Goal: Task Accomplishment & Management: Use online tool/utility

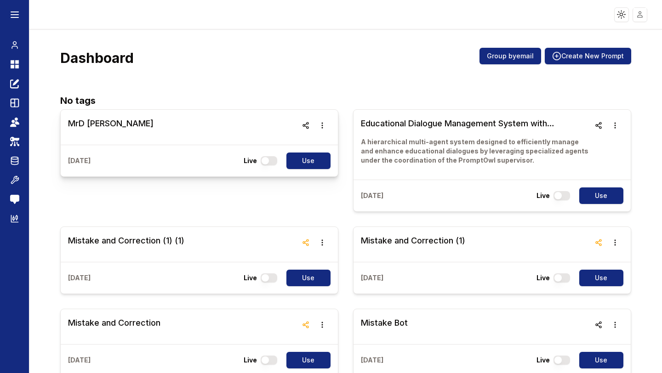
click at [93, 118] on h3 "MrD [PERSON_NAME]" at bounding box center [110, 123] width 85 height 13
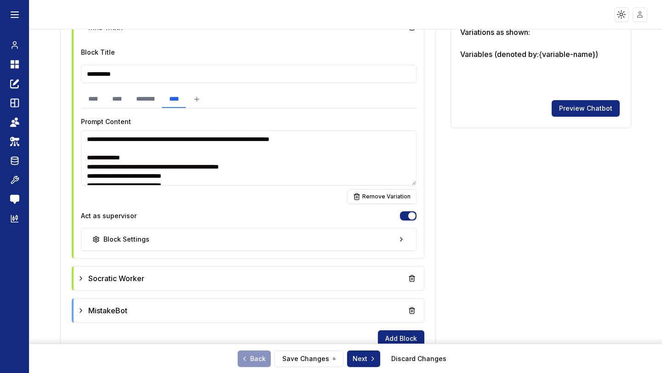
scroll to position [300, 0]
click at [122, 308] on span "MistakeBot" at bounding box center [107, 310] width 39 height 11
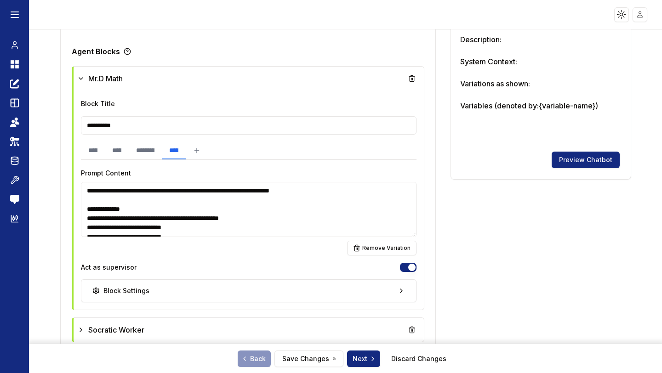
scroll to position [0, 0]
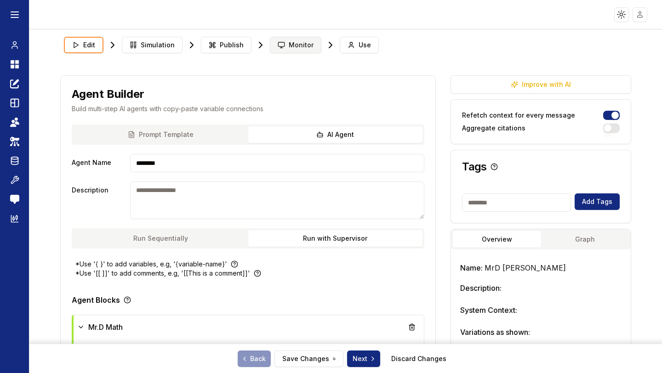
click at [305, 37] on button "Monitor" at bounding box center [295, 45] width 51 height 17
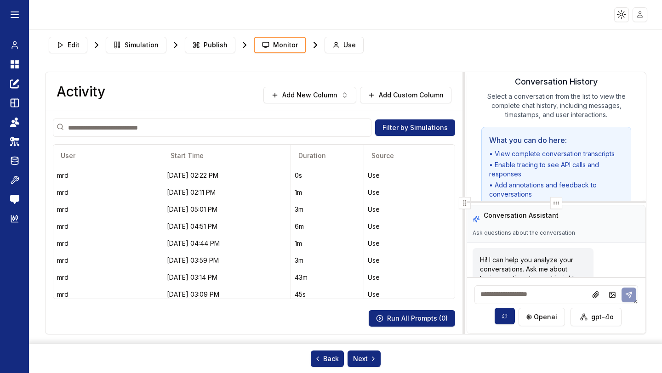
click at [288, 48] on span "Monitor" at bounding box center [285, 44] width 25 height 9
click at [19, 45] on link "Chat" at bounding box center [14, 45] width 14 height 17
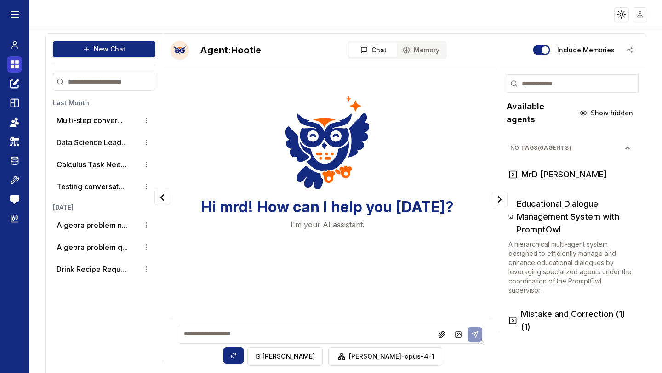
click at [15, 67] on icon at bounding box center [14, 64] width 9 height 11
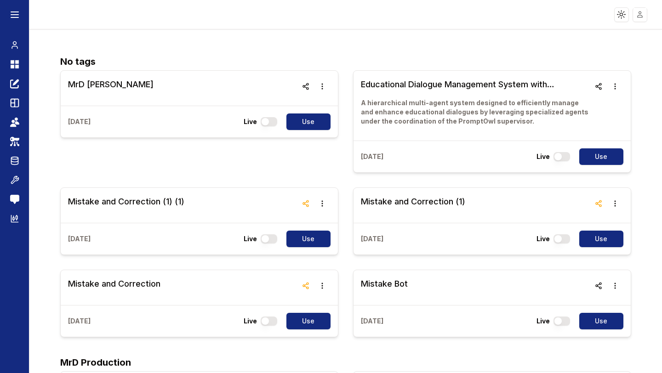
scroll to position [39, 0]
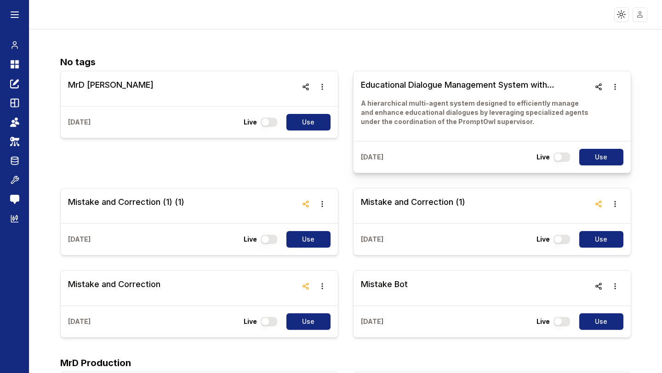
click at [428, 87] on h3 "Educational Dialogue Management System with PromptOwl" at bounding box center [475, 85] width 229 height 13
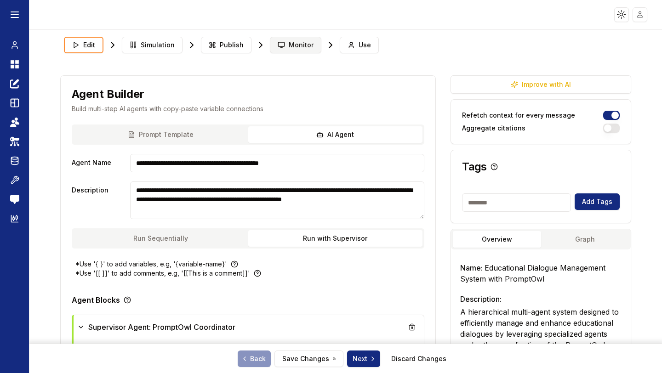
click at [294, 50] on button "Monitor" at bounding box center [295, 45] width 51 height 17
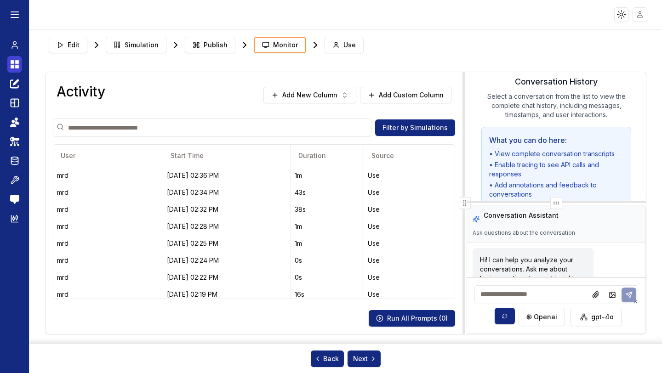
click at [14, 63] on icon at bounding box center [13, 62] width 4 height 4
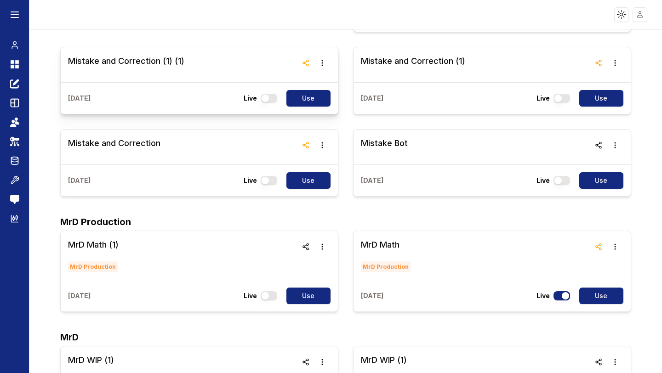
scroll to position [180, 0]
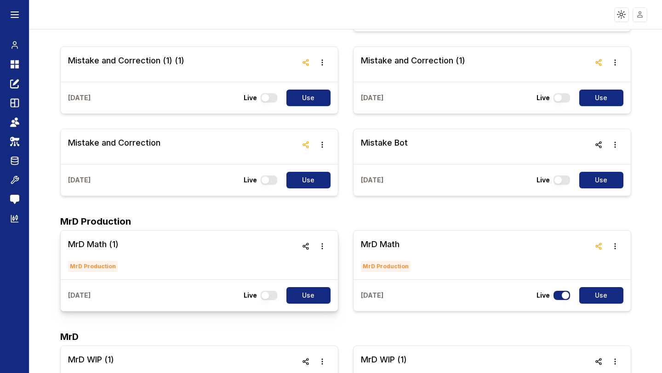
click at [111, 241] on h3 "MrD Math (1)" at bounding box center [93, 244] width 51 height 13
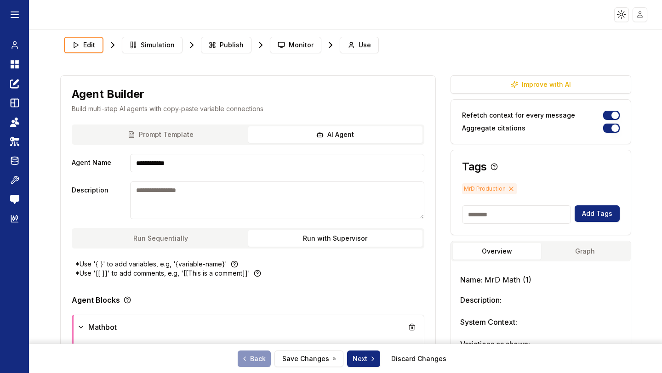
type textarea "***"
click at [305, 46] on span "Monitor" at bounding box center [301, 44] width 25 height 9
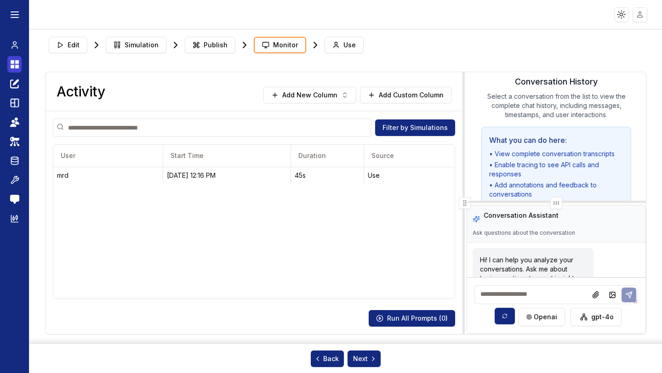
click at [15, 64] on icon at bounding box center [14, 64] width 9 height 11
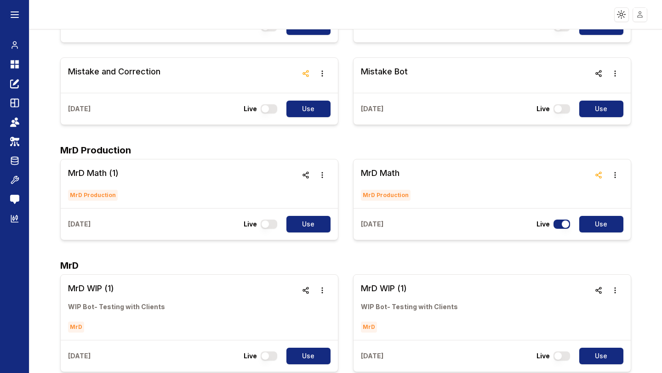
scroll to position [253, 0]
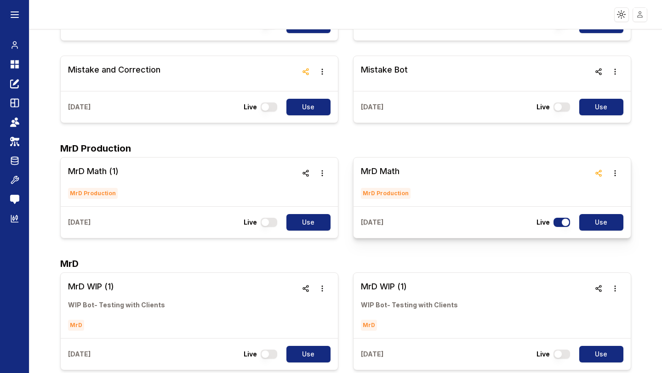
click at [393, 174] on h3 "MrD Math" at bounding box center [386, 171] width 51 height 13
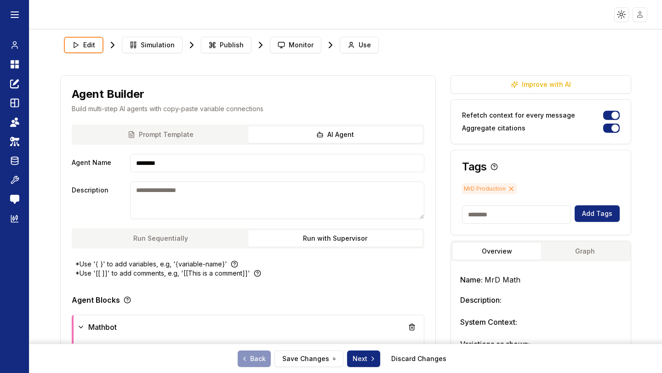
type textarea "***"
click at [283, 44] on button "Monitor" at bounding box center [295, 45] width 51 height 17
click at [289, 48] on span "Monitor" at bounding box center [301, 44] width 25 height 9
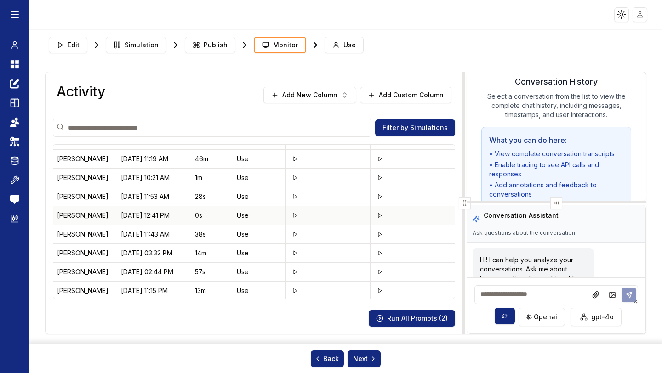
scroll to position [132, 0]
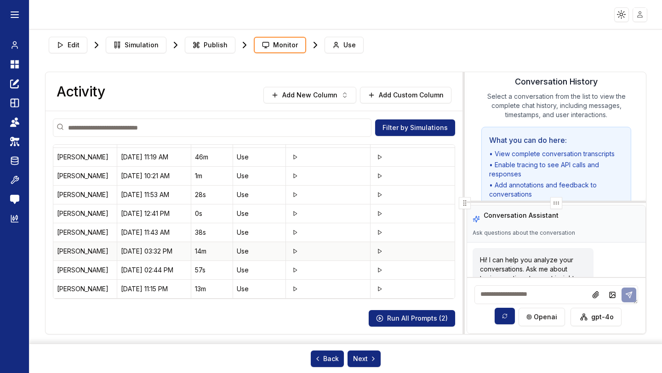
click at [70, 252] on div "[PERSON_NAME]" at bounding box center [85, 251] width 56 height 9
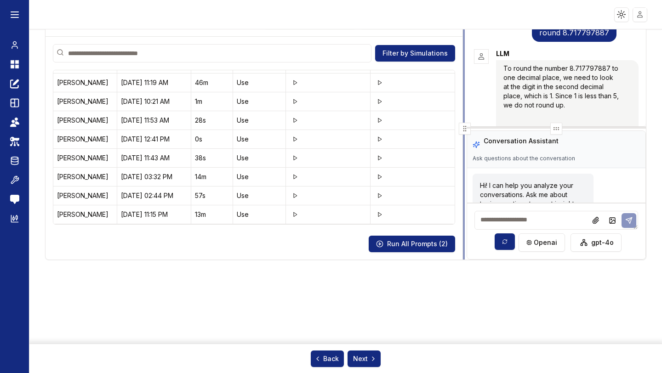
scroll to position [2494, 0]
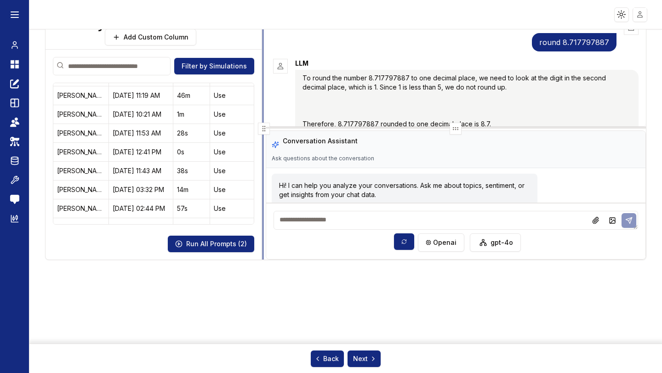
drag, startPoint x: 464, startPoint y: 126, endPoint x: 263, endPoint y: 155, distance: 203.3
click at [263, 155] on div at bounding box center [264, 129] width 4 height 262
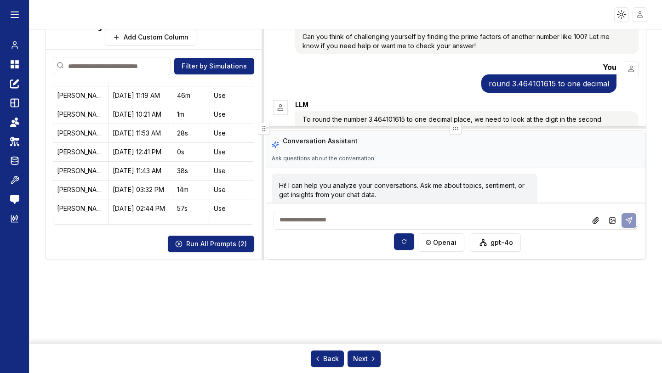
scroll to position [1792, 0]
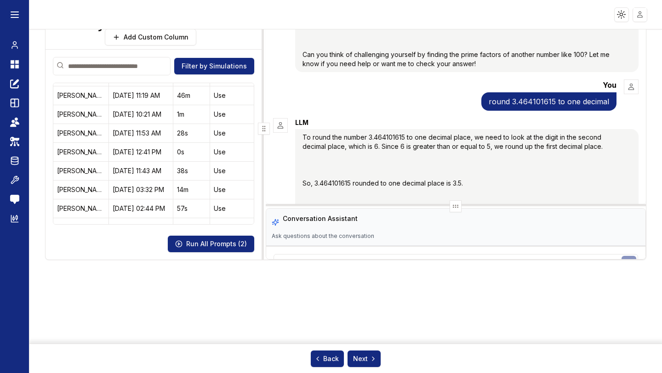
drag, startPoint x: 462, startPoint y: 127, endPoint x: 454, endPoint y: 207, distance: 79.9
click at [454, 207] on div at bounding box center [455, 206] width 379 height 4
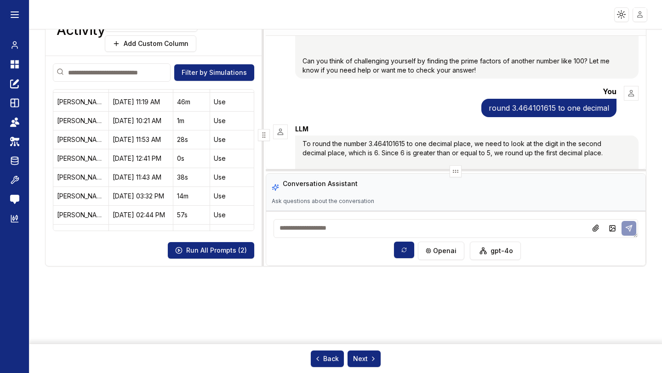
scroll to position [68, 0]
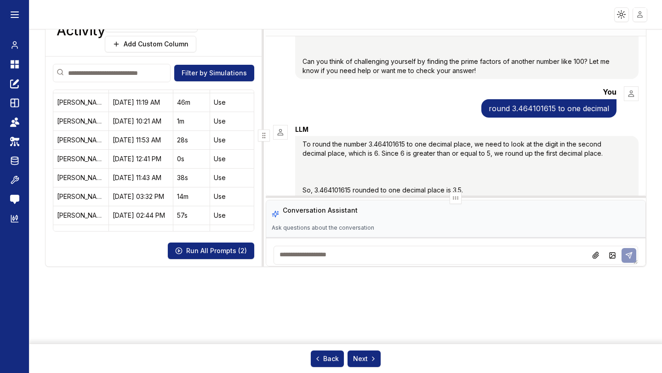
click at [415, 199] on div at bounding box center [455, 198] width 379 height 4
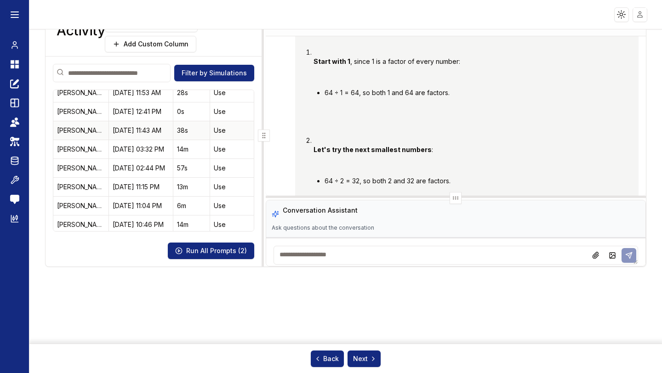
scroll to position [183, 0]
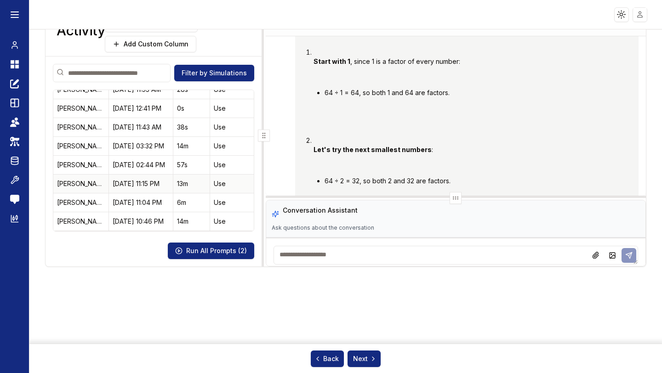
click at [86, 185] on div "[PERSON_NAME]" at bounding box center [81, 183] width 48 height 9
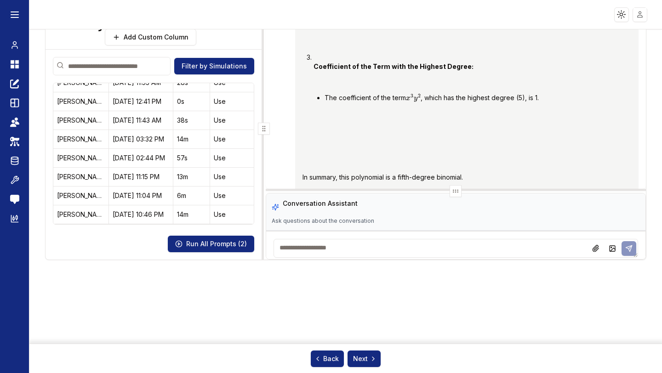
scroll to position [1299, 0]
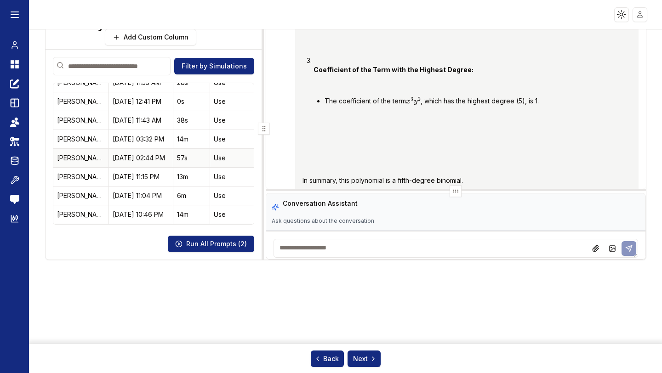
click at [71, 157] on div "[PERSON_NAME]" at bounding box center [81, 157] width 48 height 9
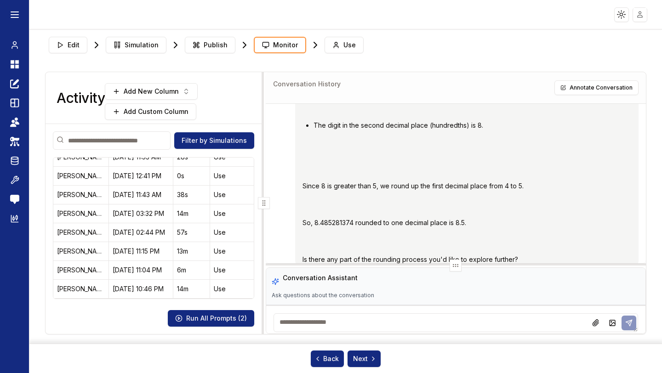
scroll to position [0, 0]
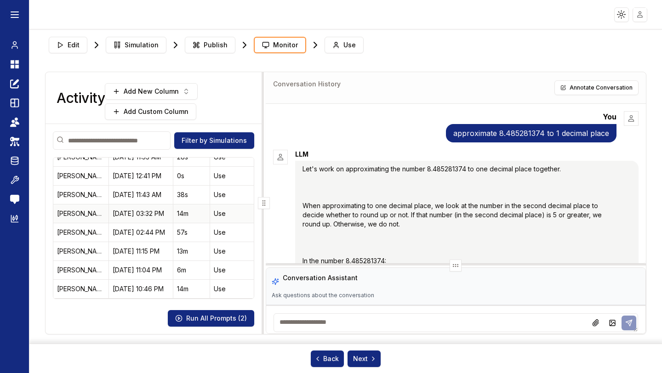
click at [75, 210] on div "[PERSON_NAME]" at bounding box center [81, 213] width 48 height 9
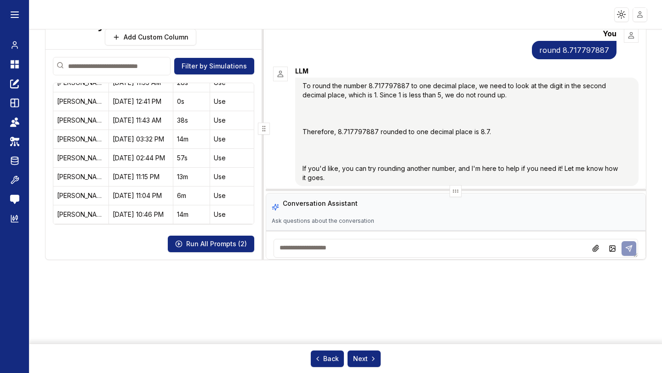
scroll to position [2485, 0]
click at [72, 120] on div "[PERSON_NAME]" at bounding box center [81, 120] width 48 height 9
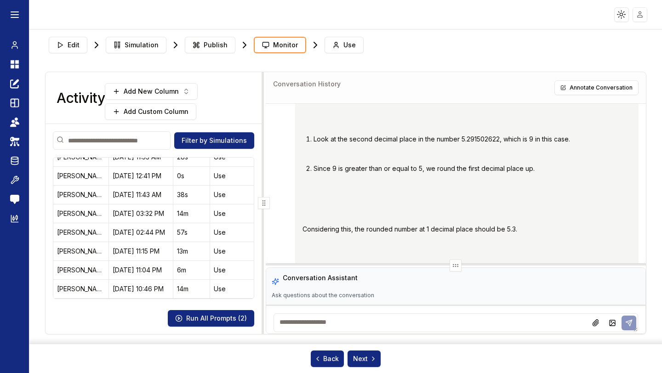
scroll to position [668, 0]
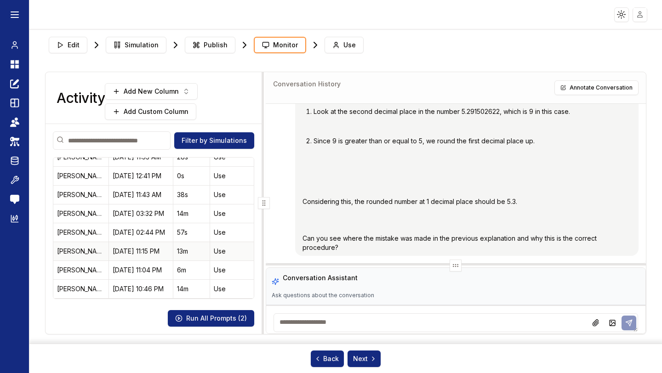
click at [89, 249] on div "[PERSON_NAME]" at bounding box center [81, 251] width 48 height 9
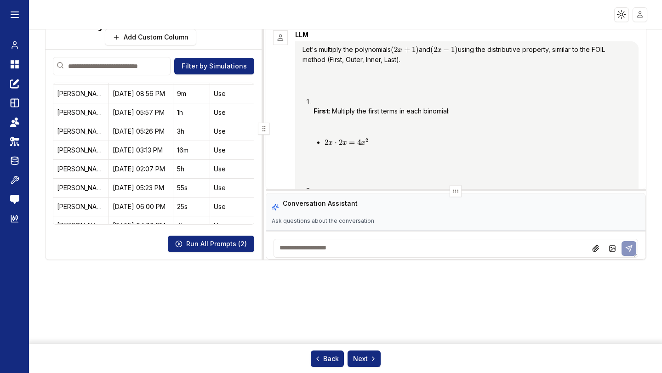
scroll to position [411, 0]
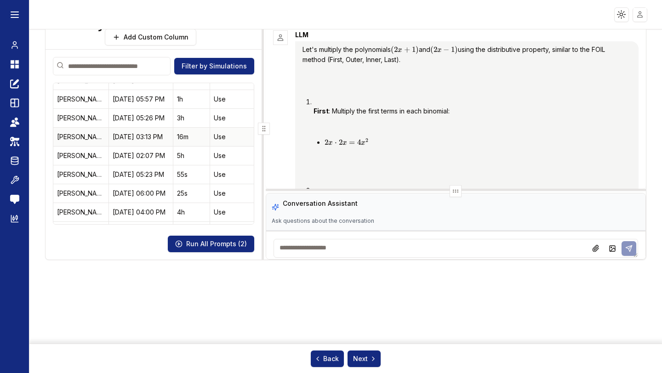
click at [83, 132] on div "[PERSON_NAME]" at bounding box center [81, 136] width 48 height 9
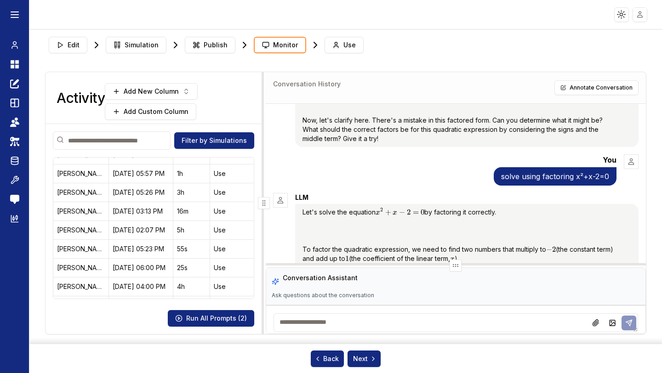
scroll to position [555, 0]
drag, startPoint x: 501, startPoint y: 180, endPoint x: 607, endPoint y: 180, distance: 106.1
click at [607, 180] on p "solve using factoring x²+x-2=0" at bounding box center [555, 176] width 108 height 11
copy p "solve using factoring x²+x-2=0"
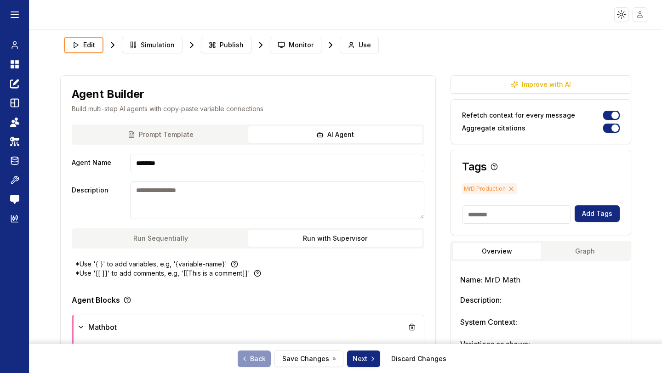
type textarea "***"
click at [11, 63] on icon at bounding box center [13, 62] width 4 height 4
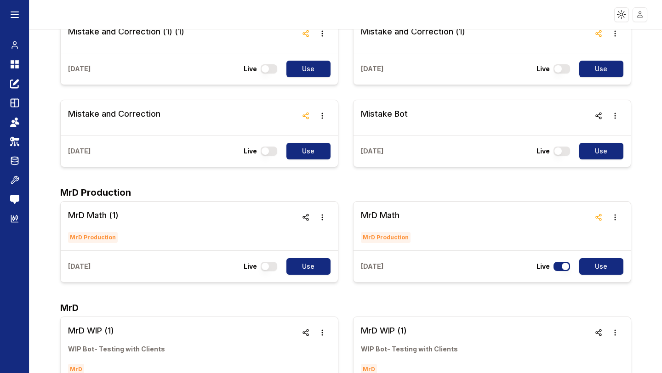
scroll to position [211, 0]
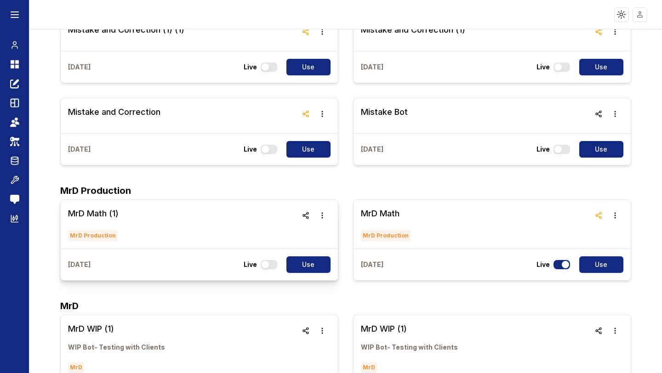
click at [93, 211] on h3 "MrD Math (1)" at bounding box center [93, 213] width 51 height 13
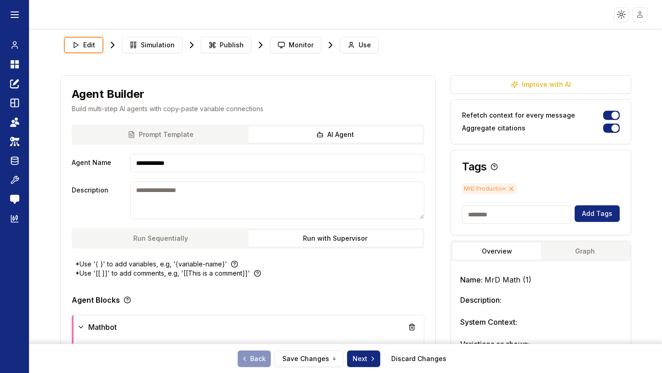
type textarea "***"
click at [298, 47] on span "Monitor" at bounding box center [301, 44] width 25 height 9
type textarea "***"
click at [16, 60] on icon at bounding box center [14, 64] width 9 height 11
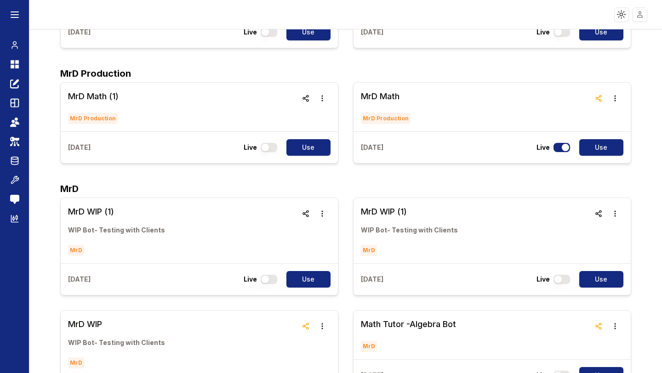
scroll to position [329, 0]
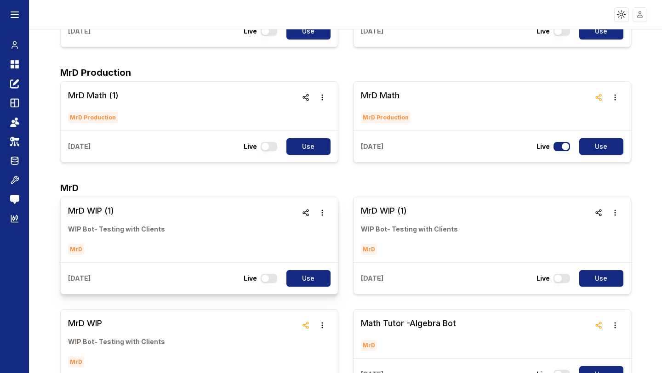
click at [93, 210] on h3 "MrD WIP (1)" at bounding box center [116, 210] width 97 height 13
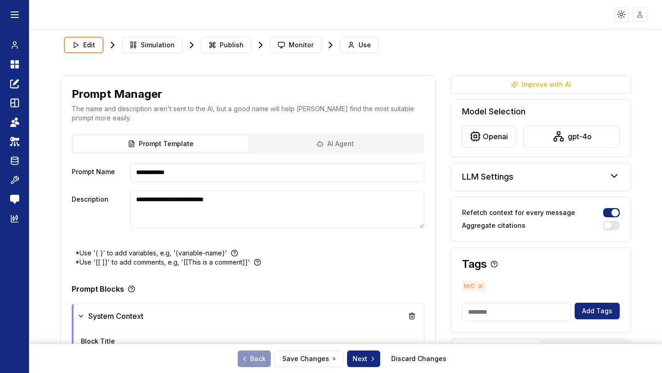
type textarea "***"
click at [290, 45] on span "Monitor" at bounding box center [301, 44] width 25 height 9
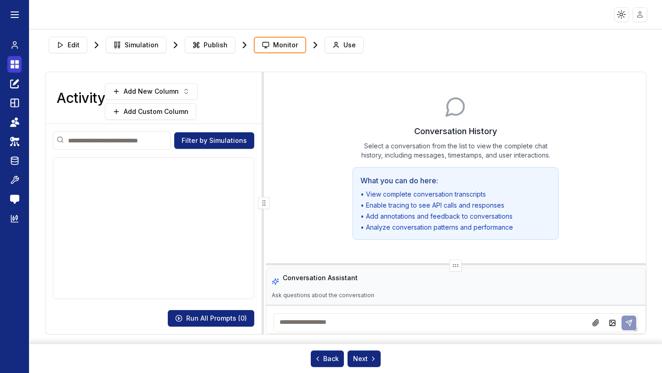
click at [14, 60] on icon at bounding box center [14, 64] width 9 height 11
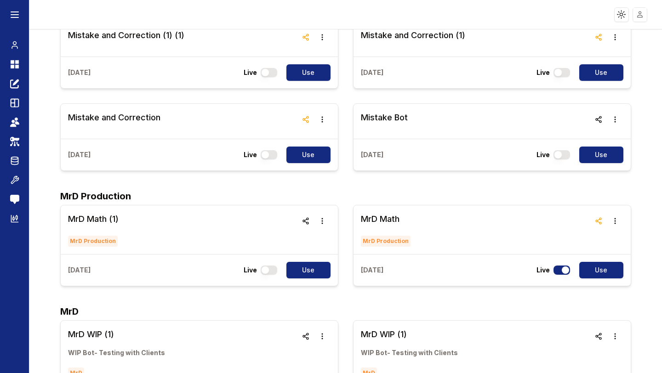
scroll to position [210, 0]
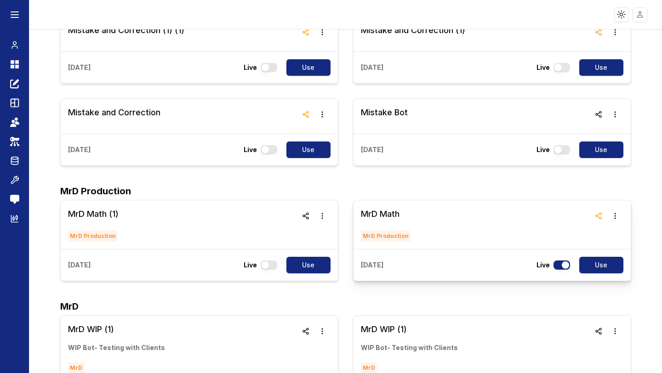
click at [382, 216] on h3 "MrD Math" at bounding box center [386, 214] width 51 height 13
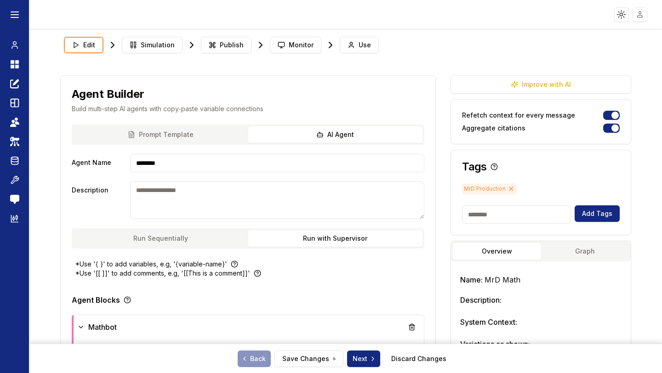
type textarea "***"
click at [303, 45] on span "Monitor" at bounding box center [301, 44] width 25 height 9
